Goal: Navigation & Orientation: Find specific page/section

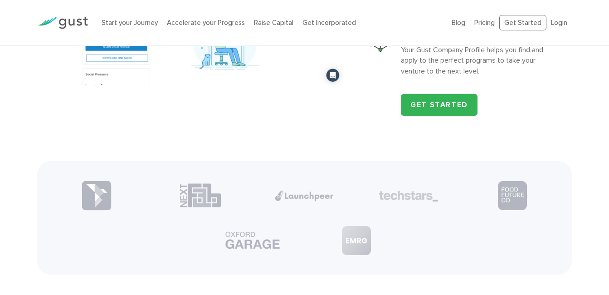
scroll to position [1016, 0]
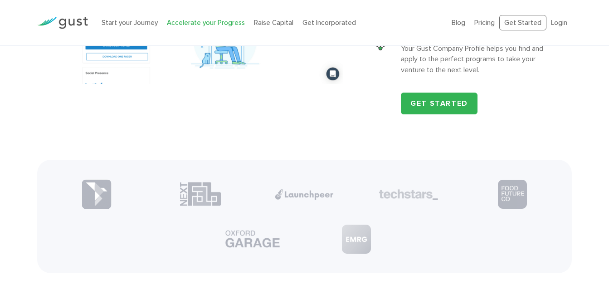
click at [188, 19] on link "Accelerate your Progress" at bounding box center [206, 23] width 78 height 8
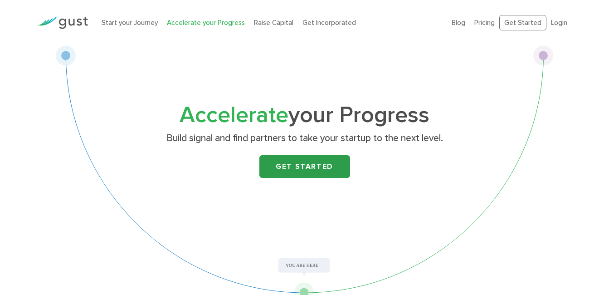
click at [326, 166] on link "Get Started" at bounding box center [304, 166] width 91 height 23
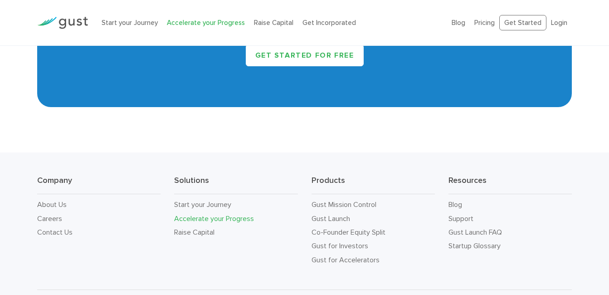
scroll to position [1594, 0]
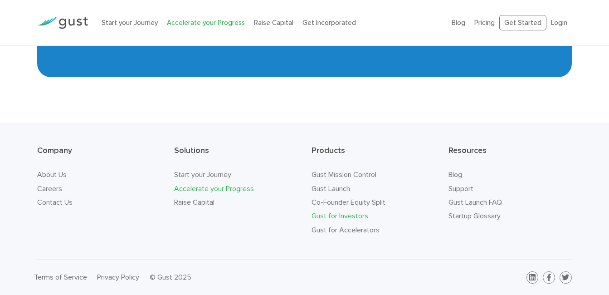
click at [341, 215] on link "Gust for Investors" at bounding box center [340, 215] width 57 height 9
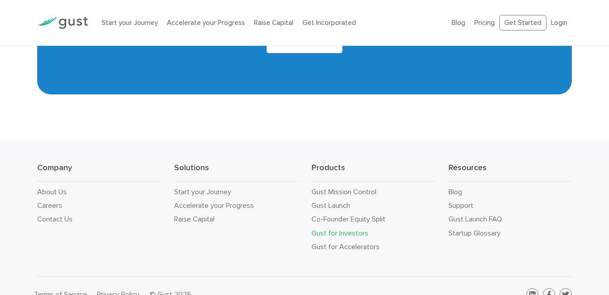
scroll to position [2245, 0]
